Goal: Task Accomplishment & Management: Manage account settings

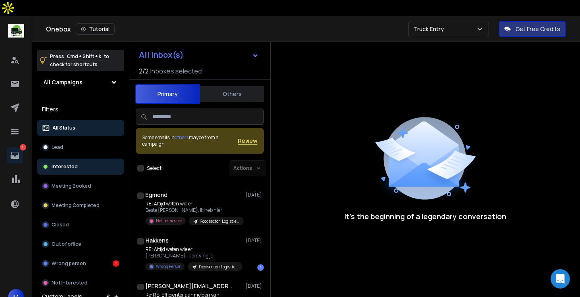
click at [81, 158] on button "Interested" at bounding box center [80, 166] width 87 height 16
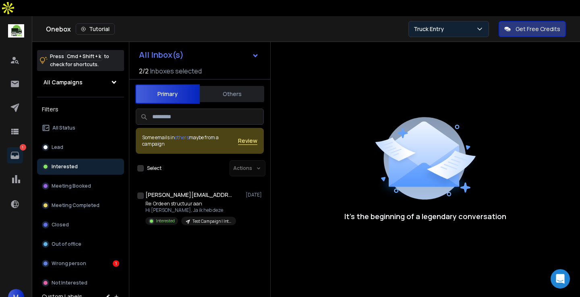
click at [427, 25] on p "Truck Entry" at bounding box center [430, 29] width 33 height 8
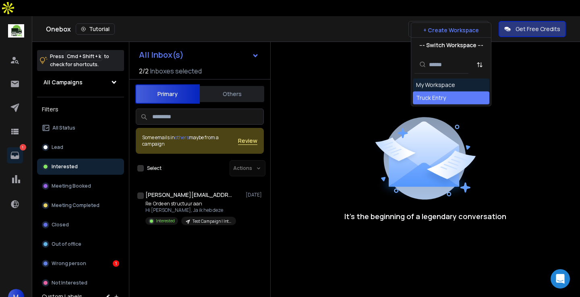
click at [358, 105] on div "It’s the beginning of a legendary conversation" at bounding box center [425, 168] width 309 height 252
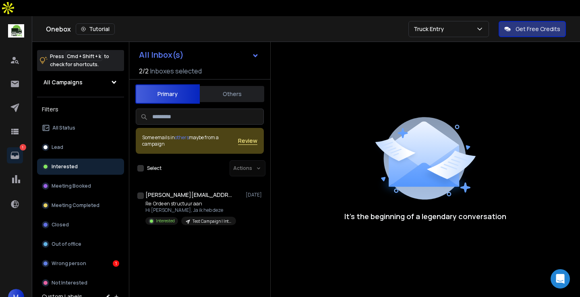
click at [211, 85] on button "Others" at bounding box center [232, 94] width 64 height 18
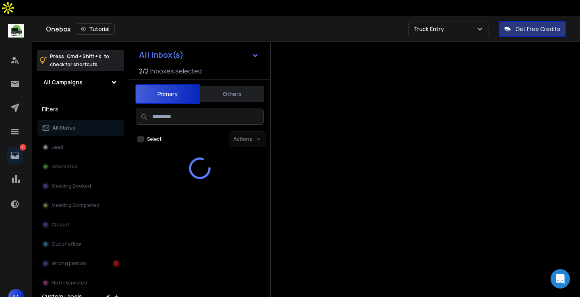
click at [173, 84] on button "Primary" at bounding box center [167, 93] width 64 height 19
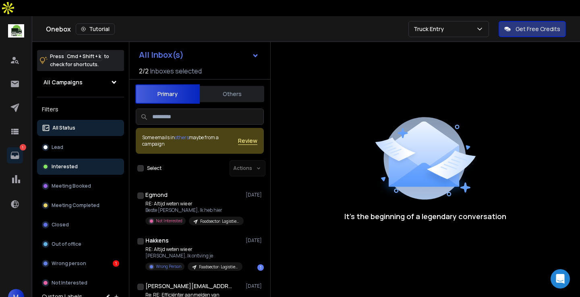
click at [72, 163] on p "Interested" at bounding box center [65, 166] width 26 height 6
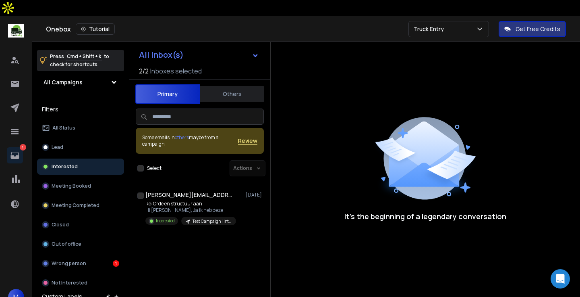
click at [193, 247] on div "[PERSON_NAME][EMAIL_ADDRESS][DOMAIN_NAME] [DATE] Re: Orde en structuur aan Hi […" at bounding box center [199, 233] width 141 height 99
click at [199, 267] on div "All Inbox(s) 2 / 2 Inboxes selected Primary Others Some emails in others maybe …" at bounding box center [199, 190] width 141 height 297
click at [91, 139] on button "Lead" at bounding box center [80, 147] width 87 height 16
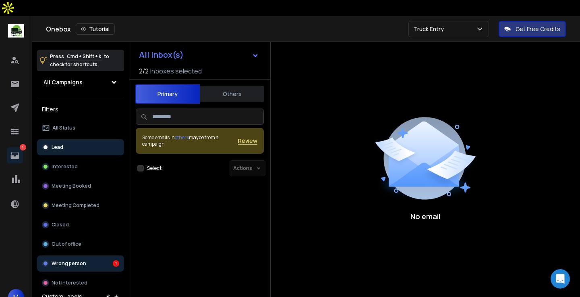
click at [78, 255] on button "Wrong person 1" at bounding box center [80, 263] width 87 height 16
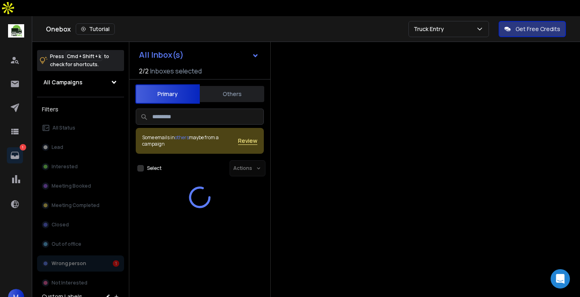
click at [71, 266] on div "All Status Lead Interested Meeting Booked Meeting Completed Closed Out of offic…" at bounding box center [80, 205] width 87 height 171
click at [321, 89] on div at bounding box center [425, 190] width 309 height 297
click at [185, 108] on input at bounding box center [200, 116] width 128 height 16
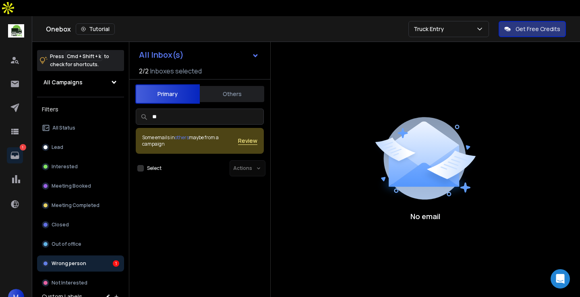
type input "*"
click at [234, 85] on button "Others" at bounding box center [232, 94] width 64 height 18
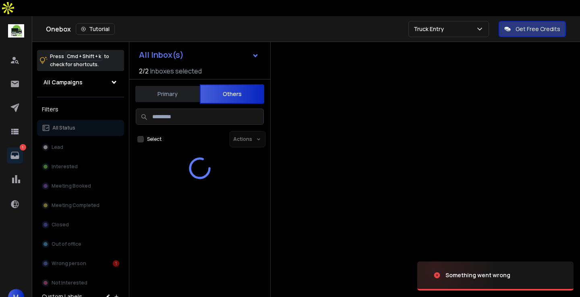
click at [168, 108] on input at bounding box center [200, 116] width 128 height 16
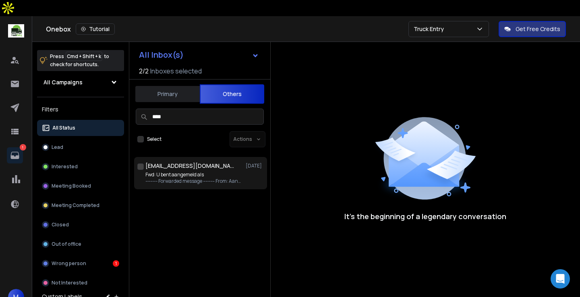
type input "****"
click at [183, 171] on p "Fwd: U bent aangemeld als" at bounding box center [193, 174] width 97 height 6
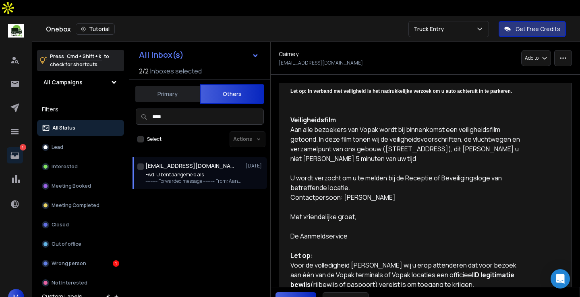
scroll to position [349, 0]
drag, startPoint x: 388, startPoint y: 193, endPoint x: 344, endPoint y: 193, distance: 43.1
click at [344, 193] on div "Contactpersoon: [PERSON_NAME] Met vriendelijke groet, De Aanmeldservice Let op:…" at bounding box center [408, 239] width 235 height 97
copy div "[PERSON_NAME]"
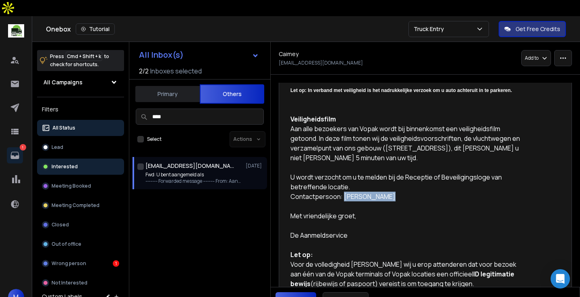
click at [86, 158] on button "Interested" at bounding box center [80, 166] width 87 height 16
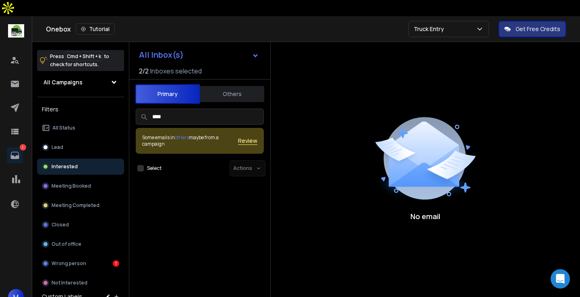
click at [258, 160] on div "Actions" at bounding box center [248, 168] width 36 height 16
click at [253, 160] on div "Actions" at bounding box center [248, 168] width 36 height 16
click at [255, 137] on span "Review" at bounding box center [247, 141] width 19 height 8
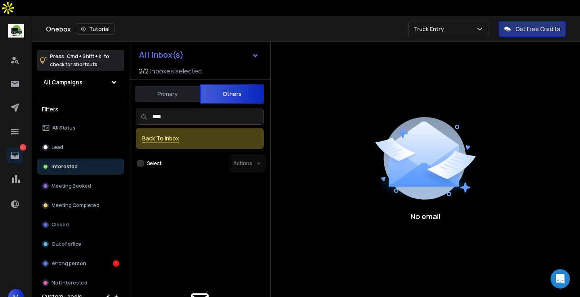
click at [174, 85] on button "Primary" at bounding box center [167, 94] width 64 height 18
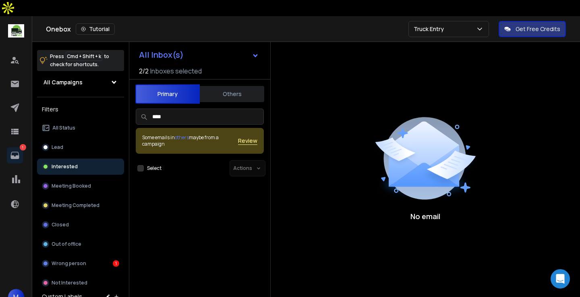
click at [179, 108] on input "****" at bounding box center [200, 116] width 128 height 16
type input "*"
click at [93, 178] on button "Meeting Booked" at bounding box center [80, 186] width 87 height 16
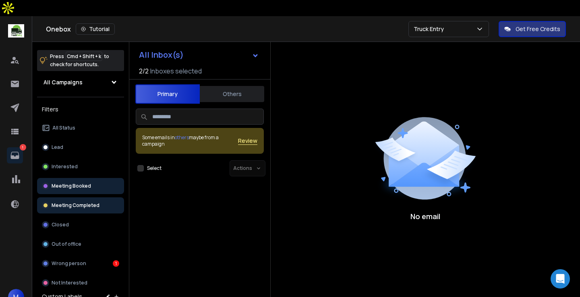
click at [74, 202] on p "Meeting Completed" at bounding box center [76, 205] width 48 height 6
click at [12, 150] on icon at bounding box center [15, 155] width 10 height 10
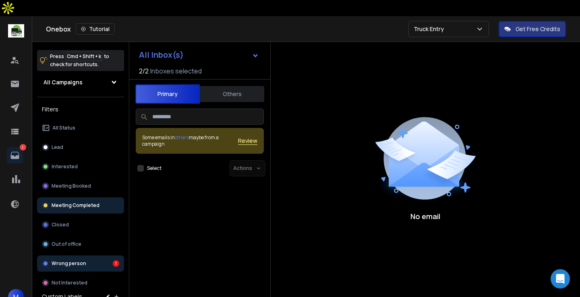
click at [64, 260] on p "Wrong person" at bounding box center [69, 263] width 35 height 6
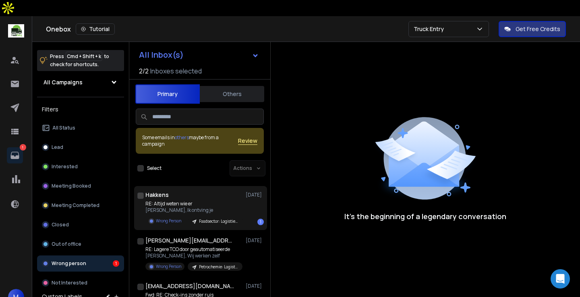
scroll to position [24, 0]
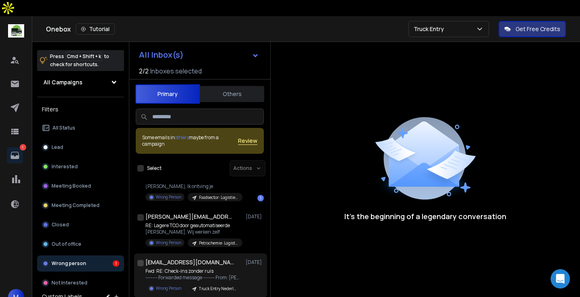
click at [195, 268] on p "Fwd: RE: Check-ins zonder ruis" at bounding box center [193, 271] width 97 height 6
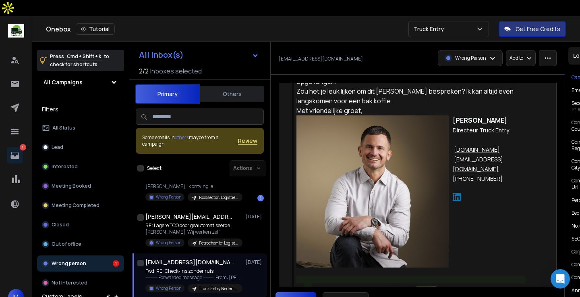
scroll to position [1002, 0]
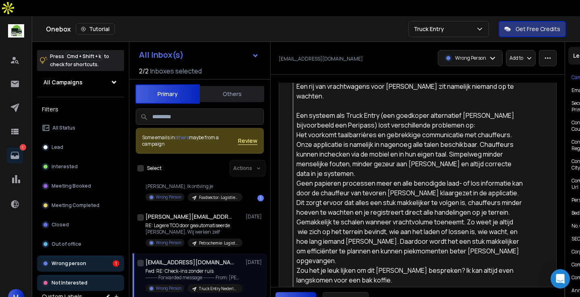
click at [55, 279] on div "Not Interested" at bounding box center [65, 282] width 46 height 7
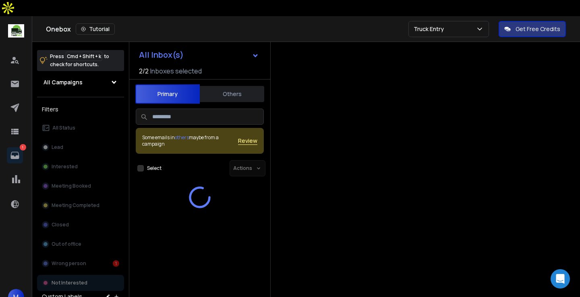
click at [74, 135] on div "All Status Lead Interested Meeting Booked Meeting Completed Closed Out of offic…" at bounding box center [80, 205] width 87 height 171
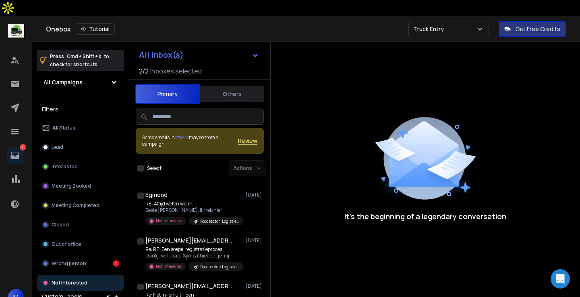
click at [78, 139] on button "Lead" at bounding box center [80, 147] width 87 height 16
